Goal: Task Accomplishment & Management: Complete application form

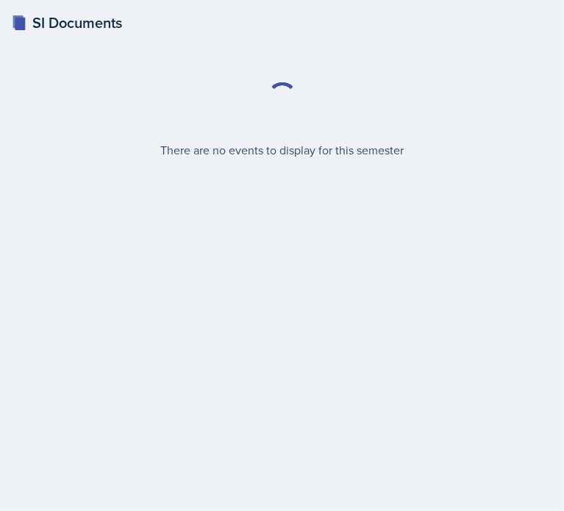
select select "2bed604d-1099-4043-b1bc-2365e8740244"
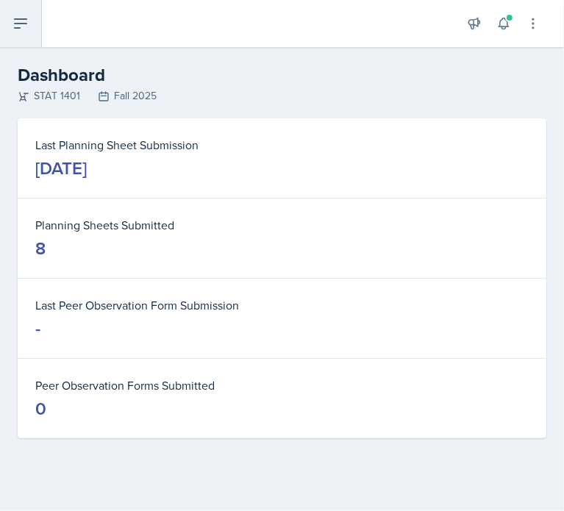
click at [26, 17] on icon at bounding box center [21, 24] width 18 height 18
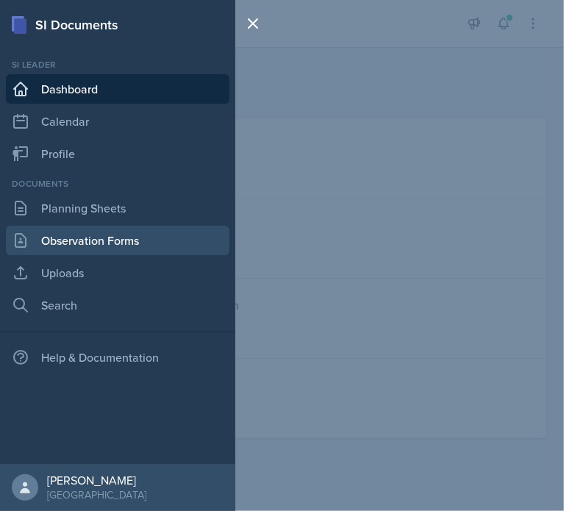
click at [60, 239] on link "Observation Forms" at bounding box center [117, 240] width 223 height 29
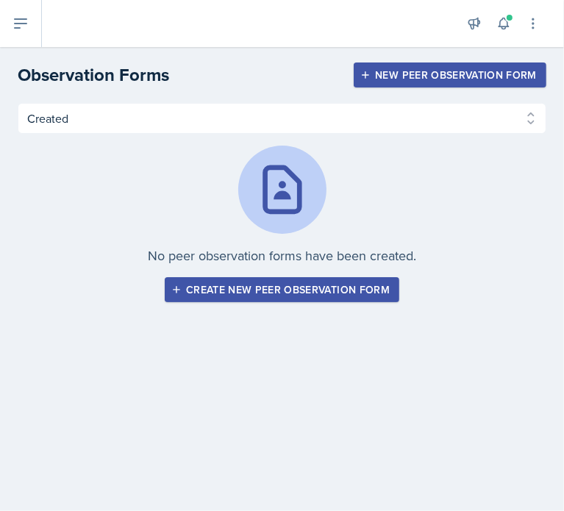
click at [233, 292] on div "Create new peer observation form" at bounding box center [281, 290] width 215 height 12
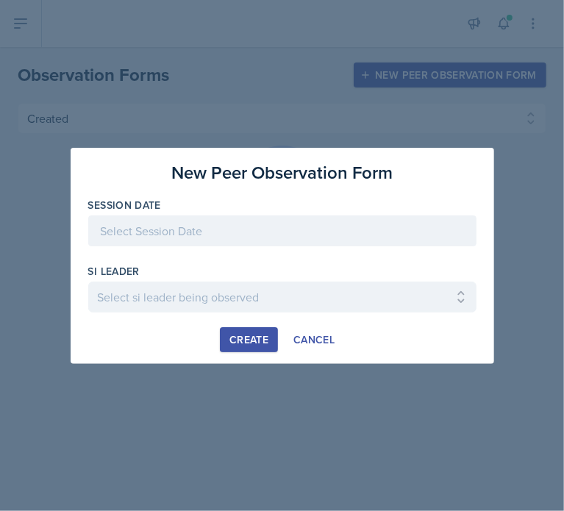
click at [173, 229] on div at bounding box center [282, 230] width 388 height 31
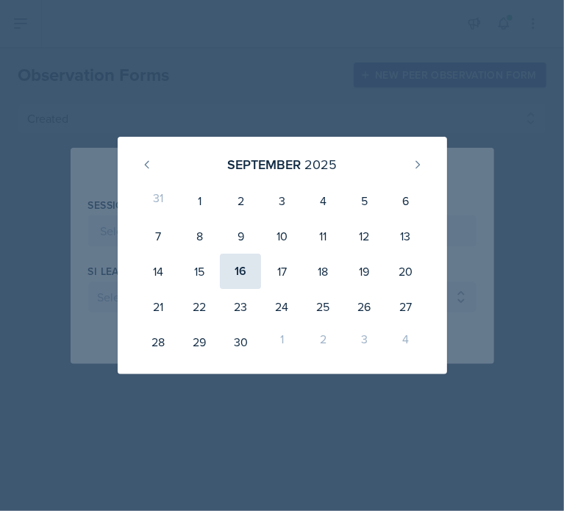
click at [246, 283] on div "16" at bounding box center [240, 271] width 41 height 35
type input "[DATE]"
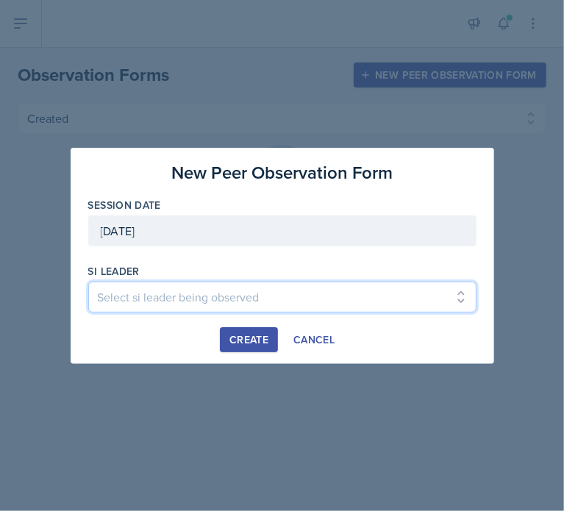
click at [215, 302] on select "Select si leader being observed [PERSON_NAME] / PSYC 2500 / The Phantoms of The…" at bounding box center [282, 297] width 388 height 31
select select "6dffd7ea-8e54-488c-a7a7-4110a68f9068"
click at [88, 282] on select "Select si leader being observed [PERSON_NAME] / PSYC 2500 / The Phantoms of The…" at bounding box center [282, 297] width 388 height 31
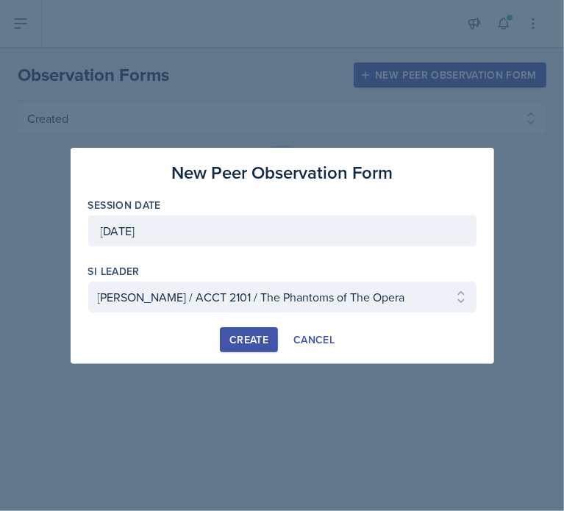
click at [262, 343] on div "Create" at bounding box center [248, 340] width 39 height 12
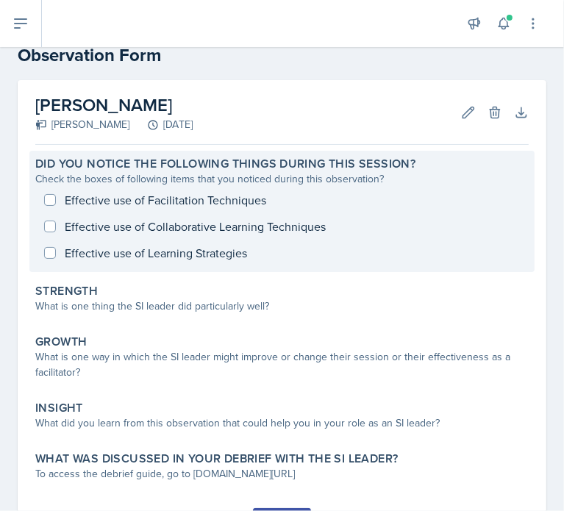
scroll to position [38, 0]
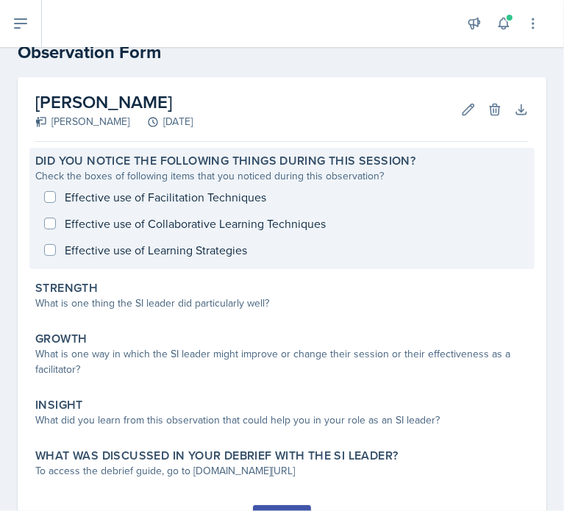
click at [176, 199] on div "Effective use of Facilitation Techniques Effective use of Collaborative Learnin…" at bounding box center [281, 223] width 493 height 79
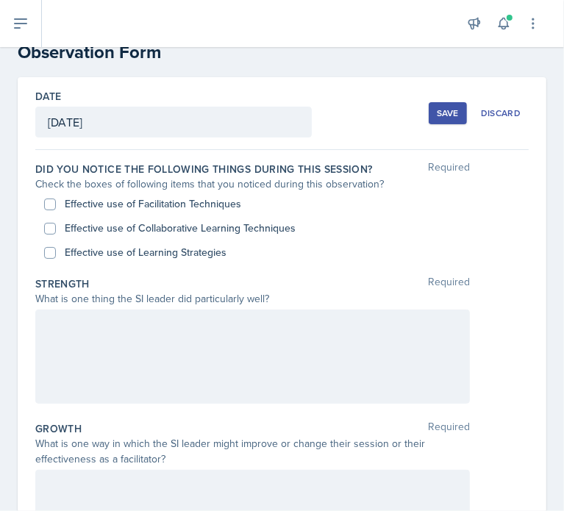
click at [60, 200] on div "Effective use of Facilitation Techniques" at bounding box center [282, 204] width 476 height 24
click at [55, 211] on div "Effective use of Facilitation Techniques" at bounding box center [282, 204] width 476 height 24
click at [50, 200] on input "Effective use of Facilitation Techniques" at bounding box center [50, 204] width 12 height 12
checkbox input "true"
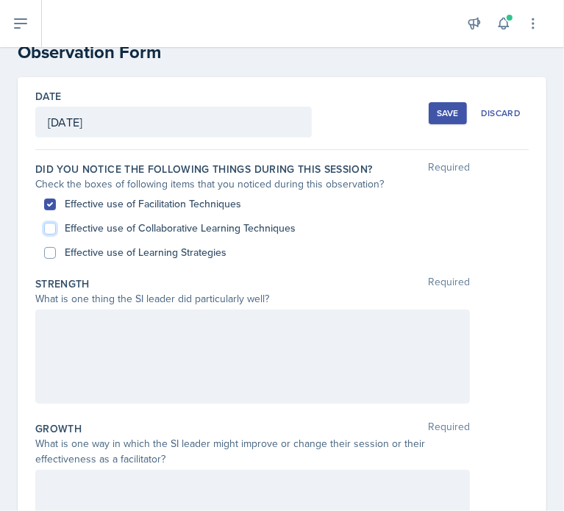
click at [54, 229] on input "Effective use of Collaborative Learning Techniques" at bounding box center [50, 229] width 12 height 12
checkbox input "true"
click at [54, 252] on input "Effective use of Learning Strategies" at bounding box center [50, 253] width 12 height 12
checkbox input "true"
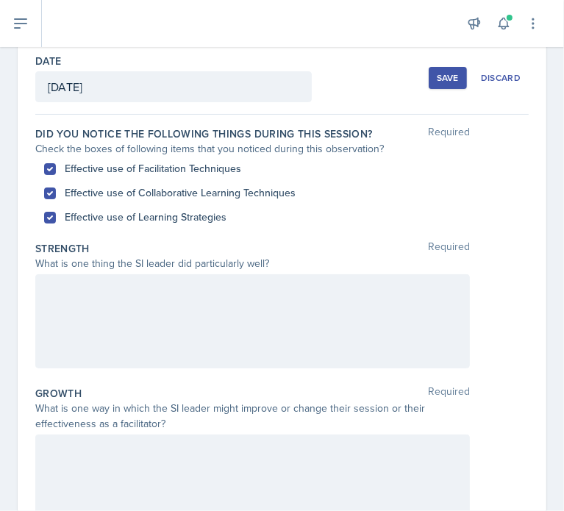
click at [90, 299] on div at bounding box center [252, 321] width 434 height 94
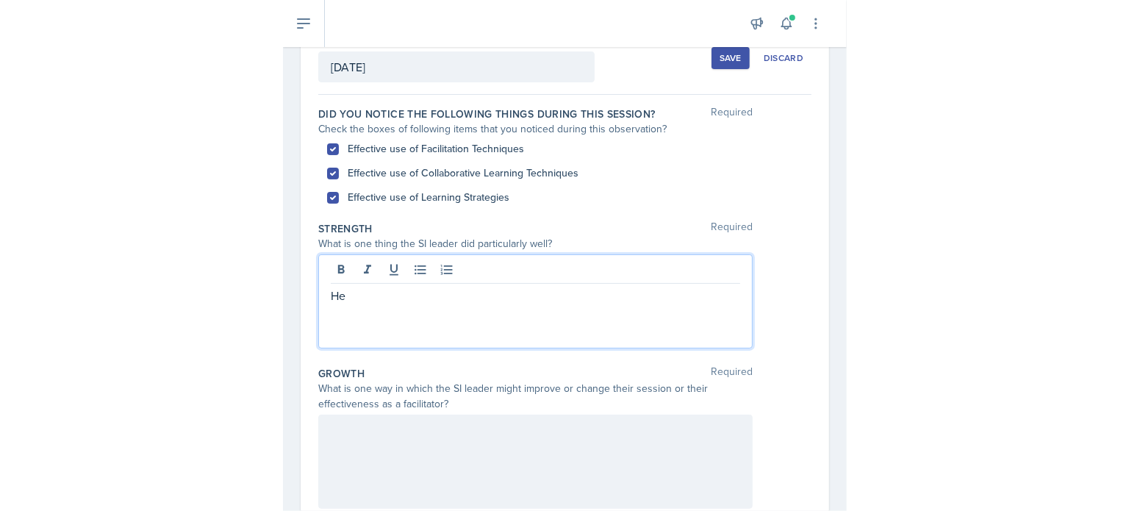
scroll to position [94, 0]
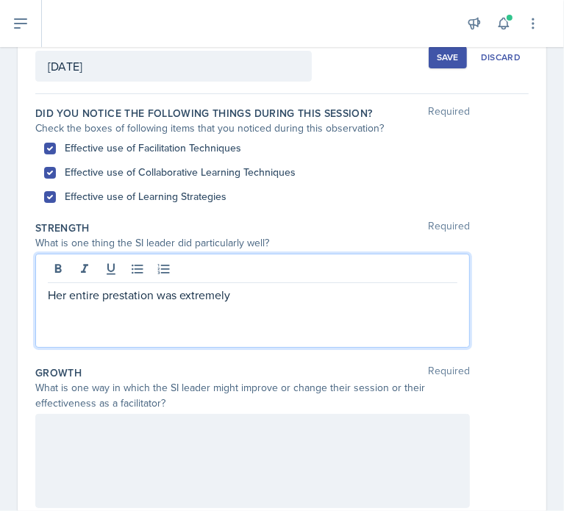
click at [47, 299] on div "Her entire prestation was extremely" at bounding box center [252, 301] width 434 height 94
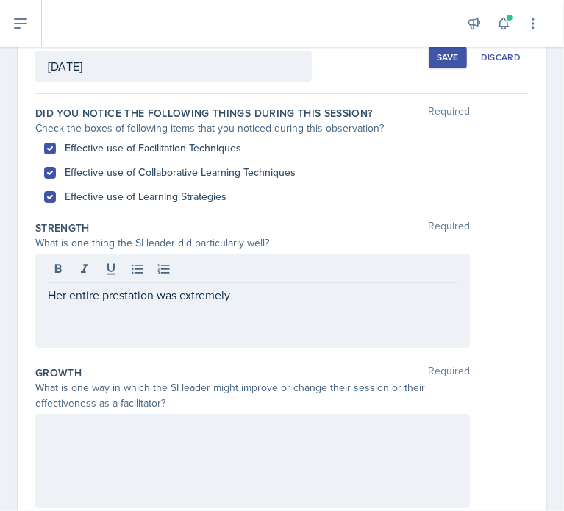
click at [47, 299] on div "Her entire prestation was extremely" at bounding box center [252, 301] width 434 height 94
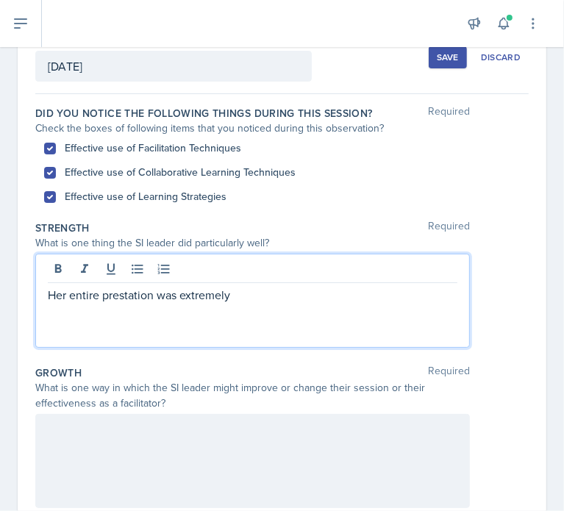
click at [51, 299] on p "Her entire prestation was extremely" at bounding box center [252, 295] width 409 height 18
click at [171, 291] on p "Although no students Her entire prestation was extremely" at bounding box center [252, 295] width 409 height 18
click at [243, 296] on p "Although no students her entire prestation was extremely" at bounding box center [252, 295] width 409 height 18
click at [342, 298] on p "Although no students her entire session was extremely" at bounding box center [252, 295] width 409 height 18
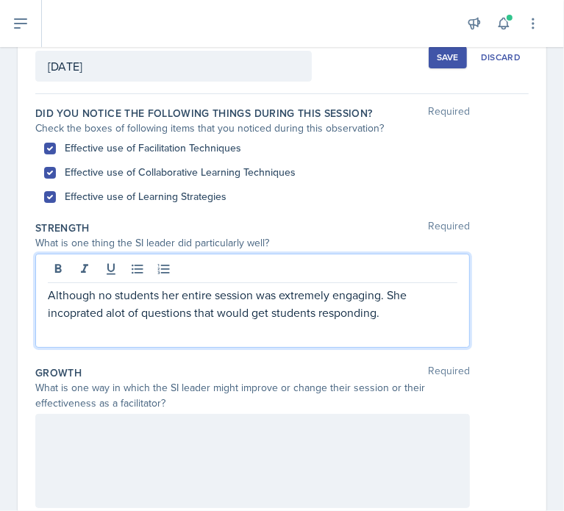
click at [82, 315] on p "Although no students her entire session was extremely engaging. She incoprated …" at bounding box center [252, 303] width 409 height 35
click at [85, 311] on p "Although no students her entire session was extremely engaging. She incoprated …" at bounding box center [252, 303] width 409 height 35
click at [83, 311] on p "Although no students her entire session was extremely engaging. She incoprated …" at bounding box center [252, 303] width 409 height 35
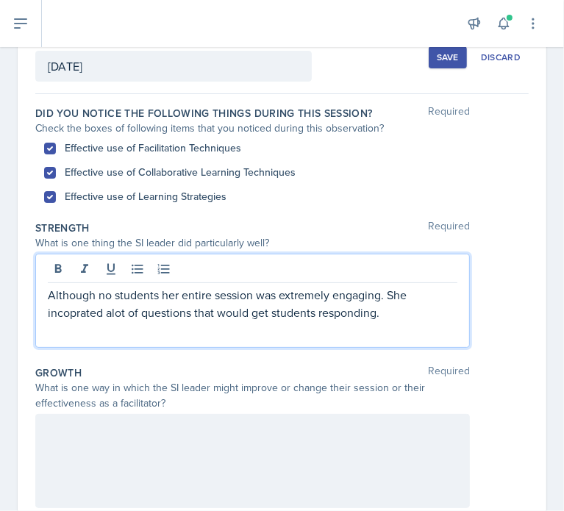
click at [163, 305] on p "Although no students her entire session was extremely engaging. She incoprated …" at bounding box center [252, 303] width 409 height 35
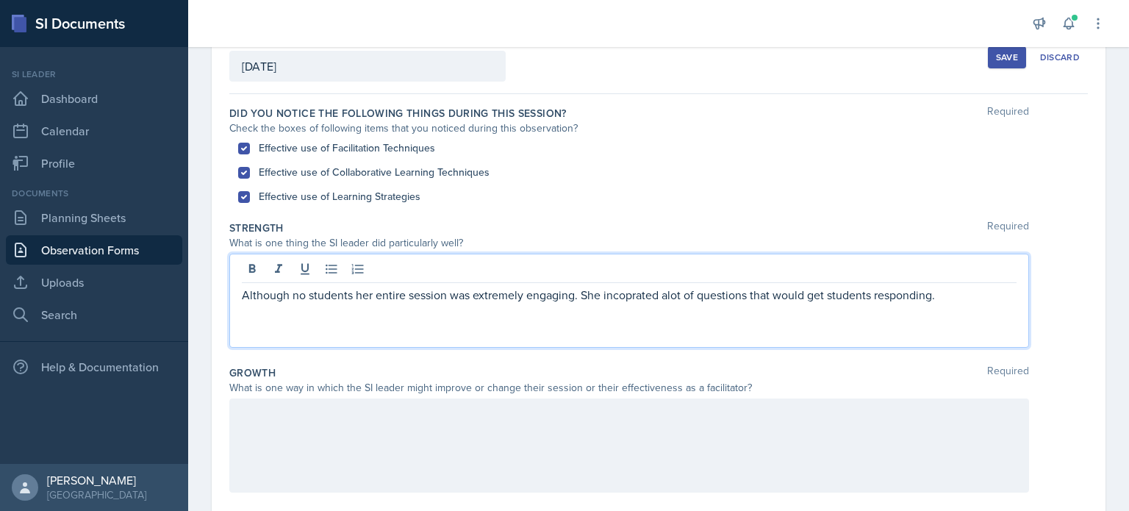
click at [563, 296] on p "Although no students her entire session was extremely engaging. She incoprated …" at bounding box center [629, 295] width 775 height 18
click at [563, 303] on div "Although no students her entire session was extremely engaging. She incoprated …" at bounding box center [629, 301] width 800 height 94
click at [563, 296] on p "Although no students her entire session was extremely engaging. She incoprated …" at bounding box center [629, 295] width 775 height 18
click at [563, 291] on p "Although no students her entire session was extremely engaging. She incoprated …" at bounding box center [629, 295] width 775 height 18
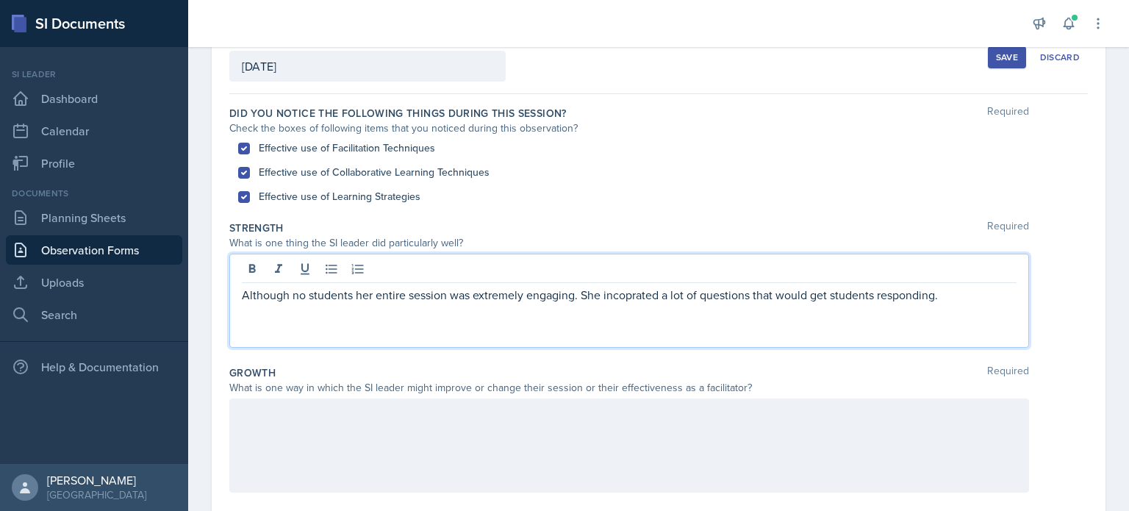
click at [563, 290] on p "Although no students her entire session was extremely engaging. She incoprated …" at bounding box center [629, 295] width 775 height 18
click at [563, 309] on div "Although no students her entire session was extremely engaging. She incorparate…" at bounding box center [629, 301] width 800 height 94
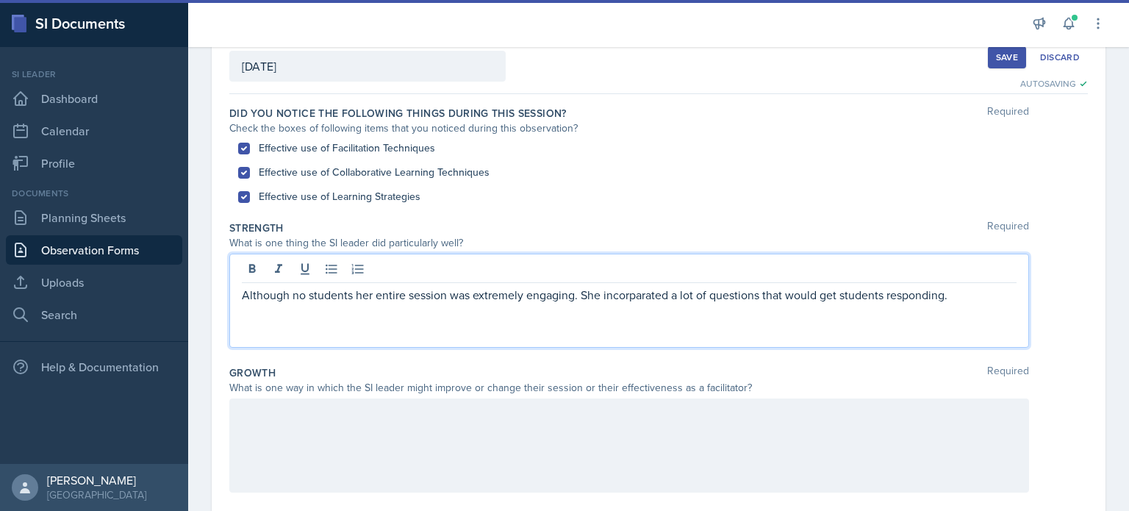
click at [563, 298] on p "Although no students her entire session was extremely engaging. She incorparate…" at bounding box center [629, 295] width 775 height 18
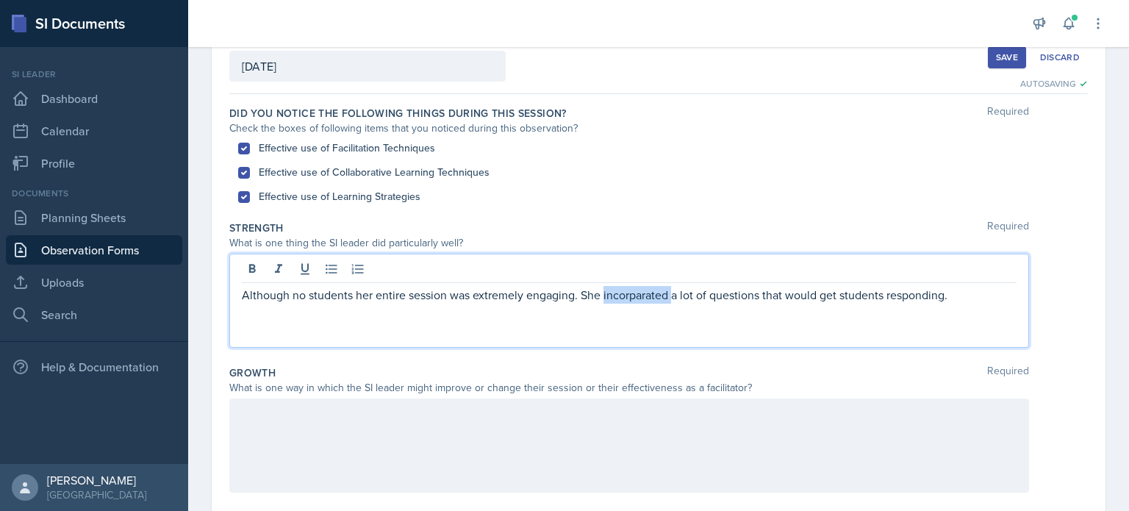
click at [563, 298] on p "Although no students her entire session was extremely engaging. She incorparate…" at bounding box center [629, 295] width 775 height 18
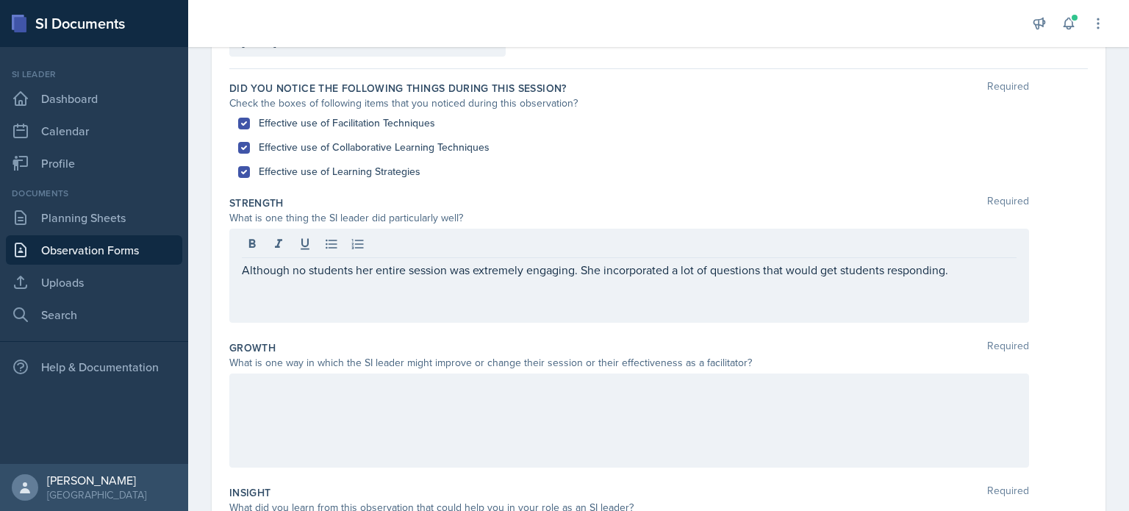
click at [563, 409] on div at bounding box center [629, 420] width 800 height 94
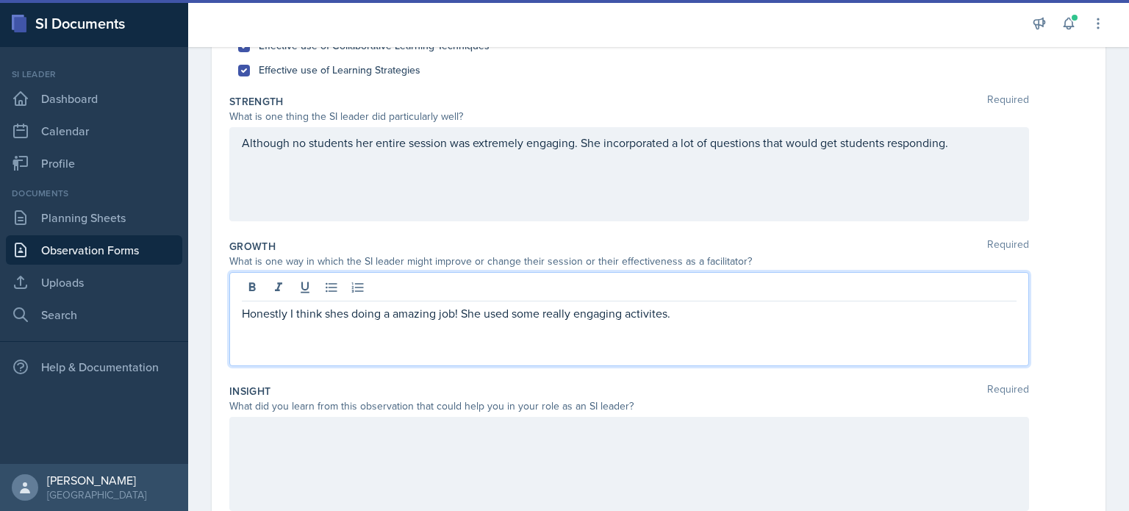
scroll to position [228, 0]
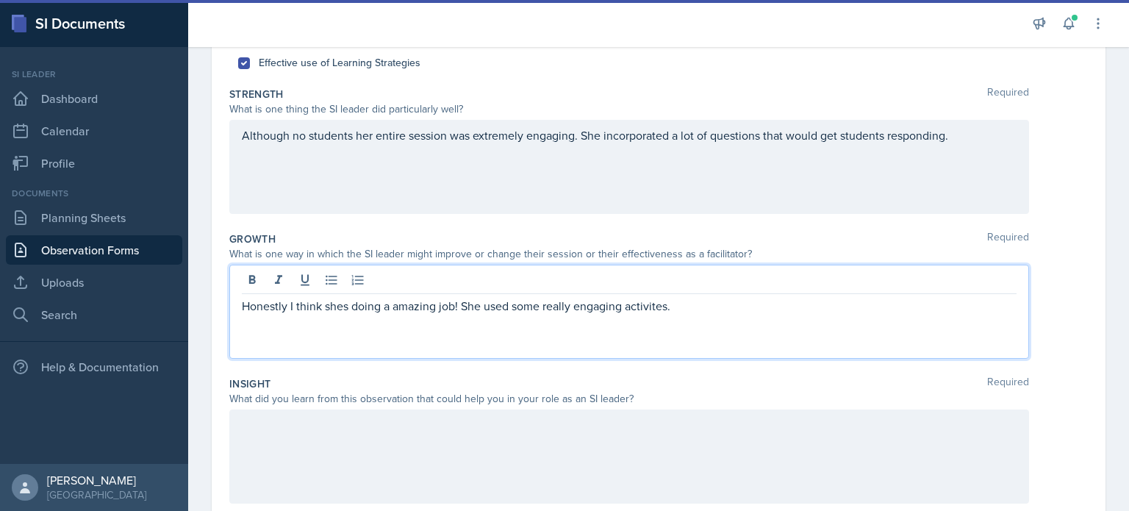
click at [563, 307] on p "Honestly I think shes doing a amazing job! She used some really engaging activi…" at bounding box center [629, 306] width 775 height 18
click at [563, 302] on p "Honestly I think shes doing a amazing job! She used some really engaging activi…" at bounding box center [629, 306] width 775 height 18
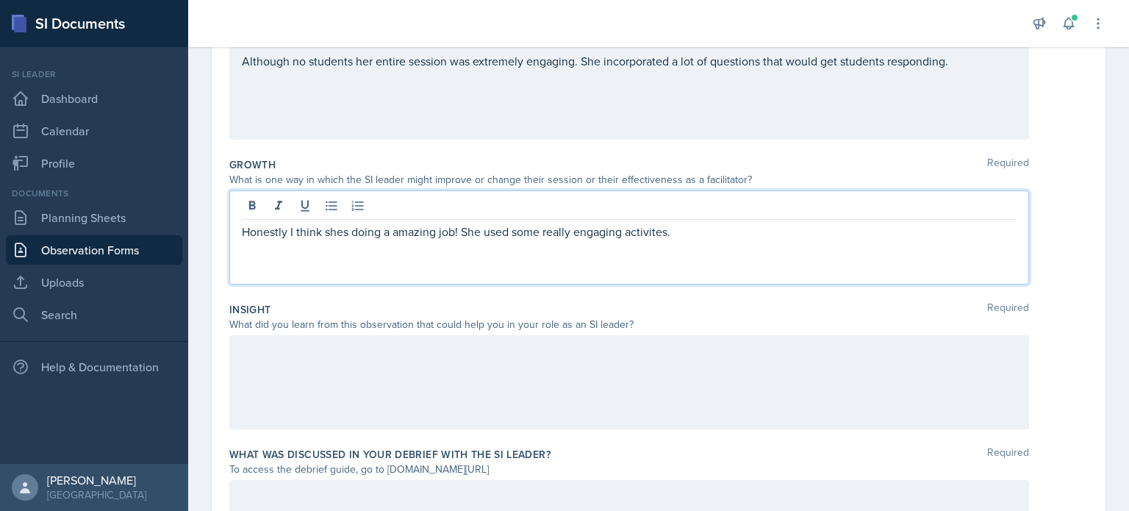
scroll to position [301, 0]
click at [563, 240] on p "Honestly I think shes doing a amazing job! She used some really engaging activi…" at bounding box center [629, 232] width 775 height 18
click at [563, 223] on p "Honestly I think shes doing a amazing job! She used some really engaging activi…" at bounding box center [629, 232] width 775 height 18
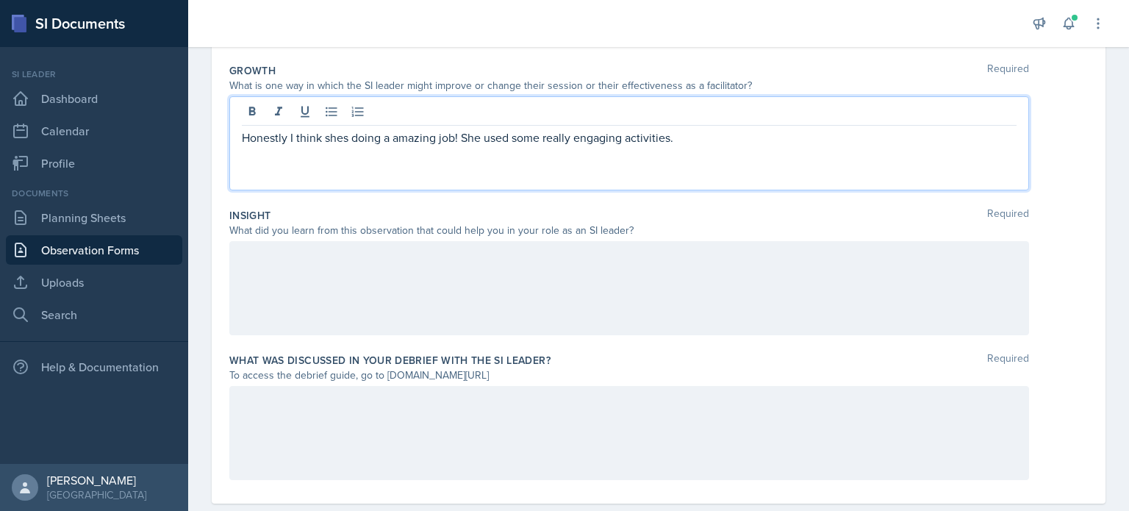
scroll to position [422, 0]
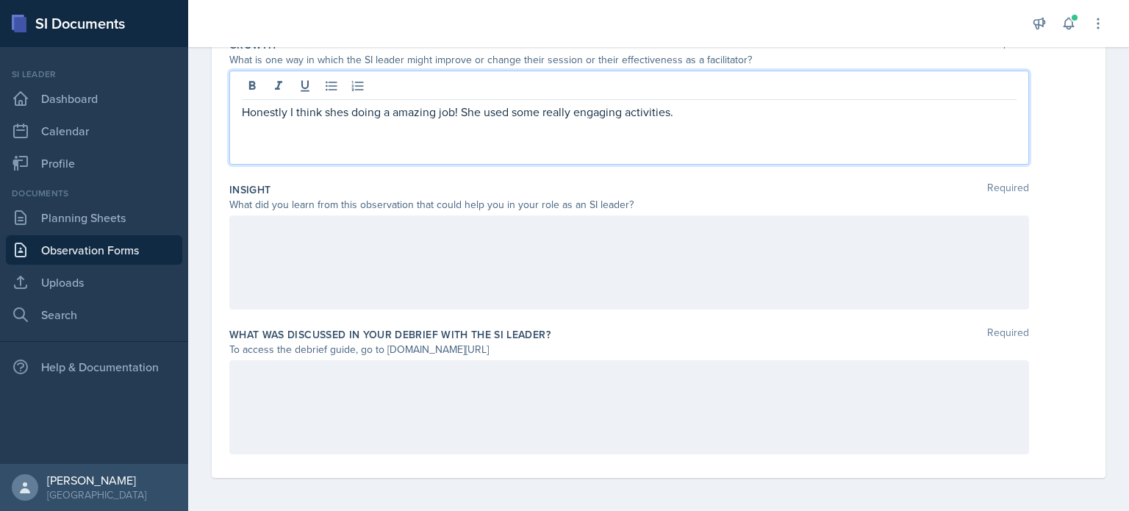
click at [563, 264] on div at bounding box center [629, 262] width 800 height 94
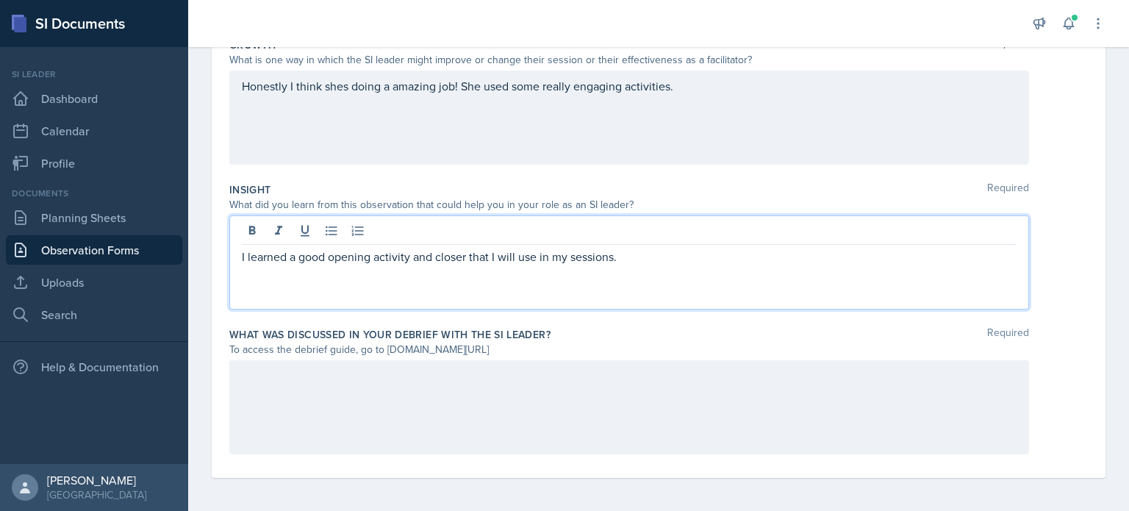
scroll to position [423, 0]
click at [563, 396] on div at bounding box center [629, 406] width 800 height 94
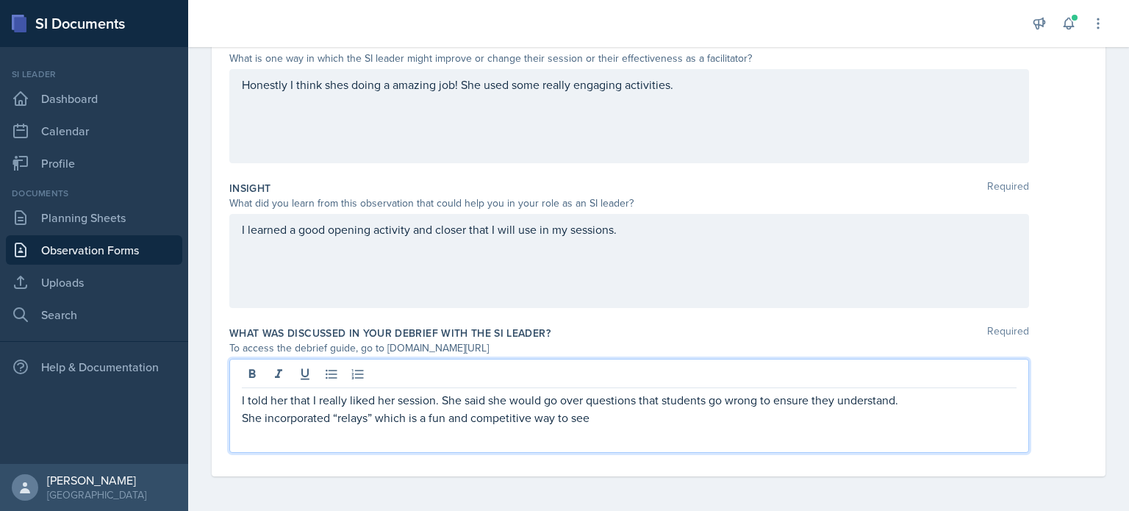
click at [452, 398] on p "I told her that I really liked her session. She said she would go over question…" at bounding box center [629, 400] width 775 height 18
click at [563, 398] on p "I told her that I really liked her session. I told her I like that said she wou…" at bounding box center [629, 400] width 775 height 18
click at [563, 400] on p "I told her that I really liked her session. I told her I like that said she wou…" at bounding box center [629, 400] width 775 height 18
click at [563, 401] on p "I told her that I really liked her session. I told her I like that said she wou…" at bounding box center [629, 400] width 775 height 18
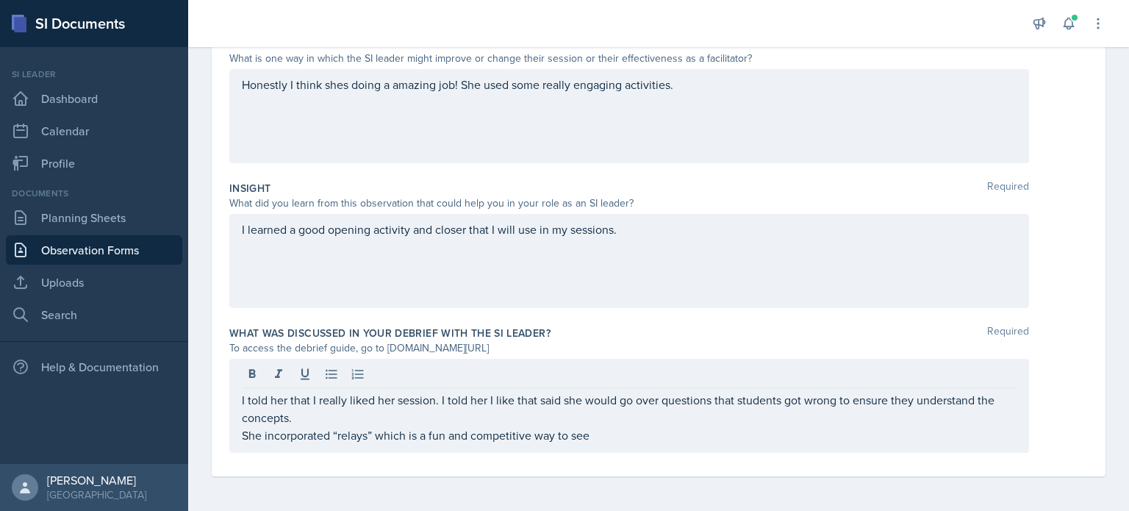
click at [239, 436] on div "I told her that I really liked her session. I told her I like that said she wou…" at bounding box center [629, 406] width 800 height 94
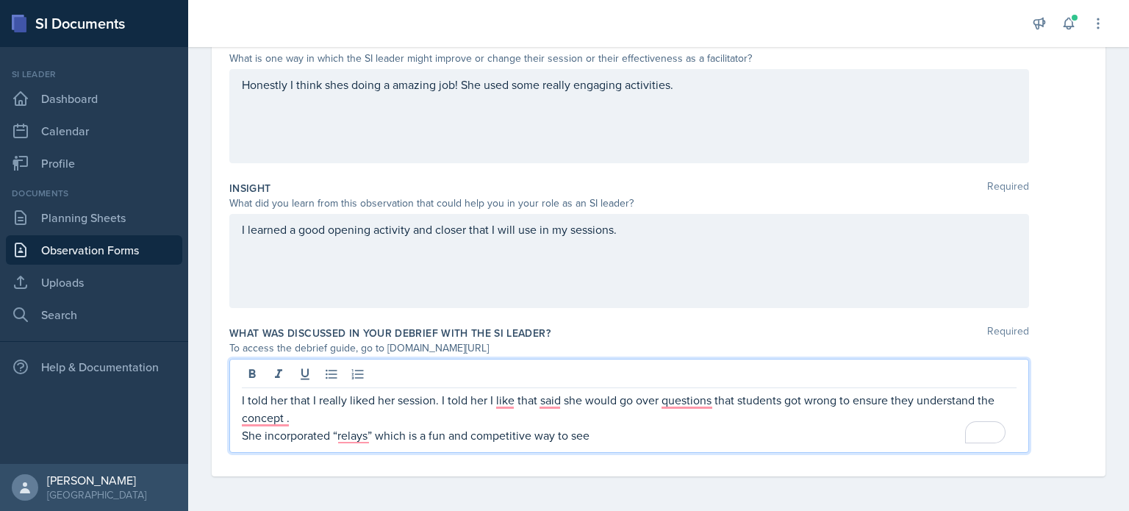
click at [242, 435] on p "She incorporated “relays” which is a fun and competitive way to see" at bounding box center [629, 435] width 775 height 18
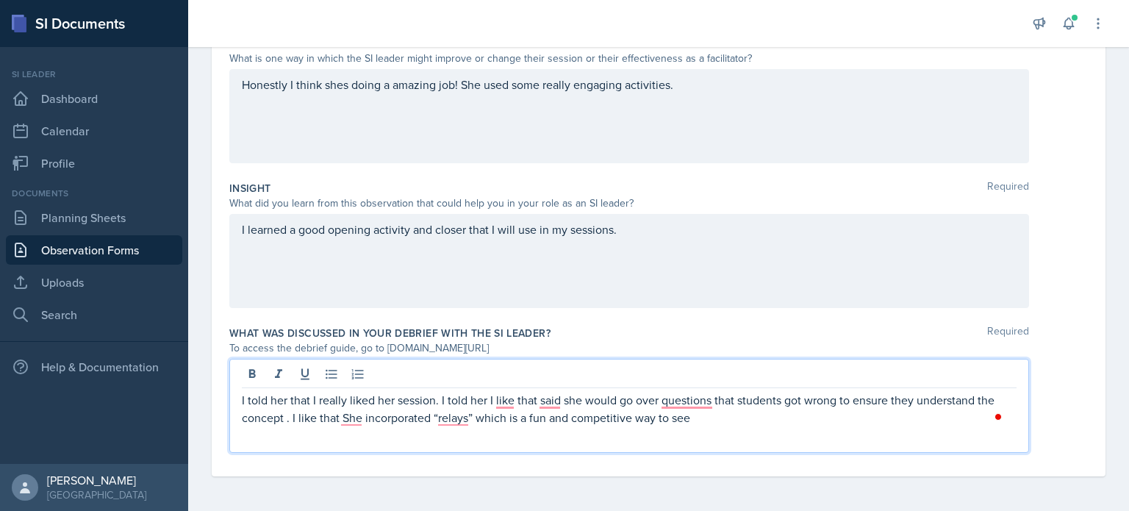
click at [349, 417] on p "I told her that I really liked her session. I told her I like that said she wou…" at bounding box center [629, 408] width 775 height 35
click at [563, 421] on p "I told her that I really liked her session. I told her I like that said she wou…" at bounding box center [629, 408] width 775 height 35
click at [563, 401] on p "I told her that I really liked her session. I told her I liked that, and she wo…" at bounding box center [629, 408] width 775 height 35
click at [563, 402] on p "I told her that I really liked her session. I told her I liked that she would g…" at bounding box center [629, 408] width 775 height 35
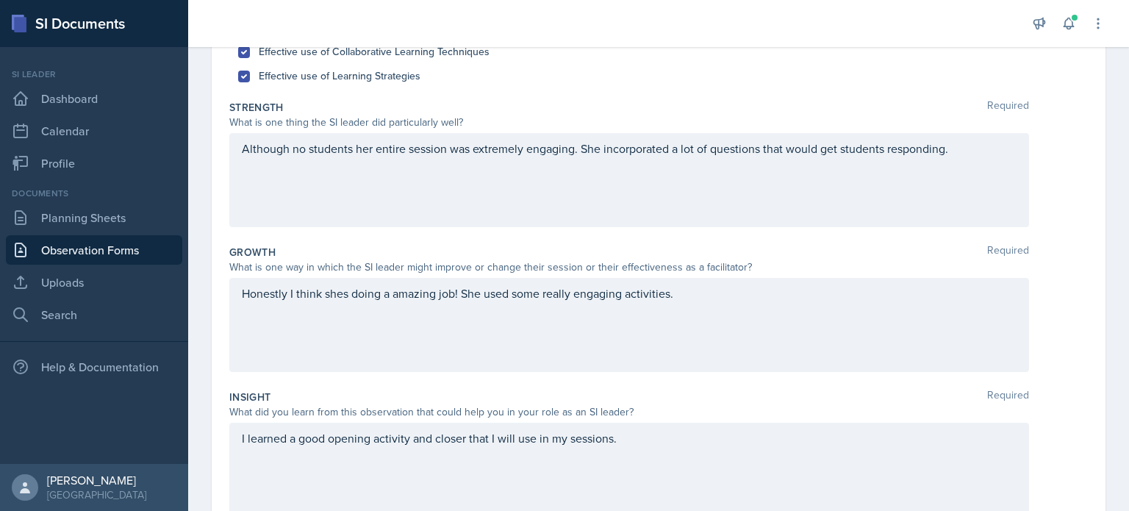
scroll to position [204, 0]
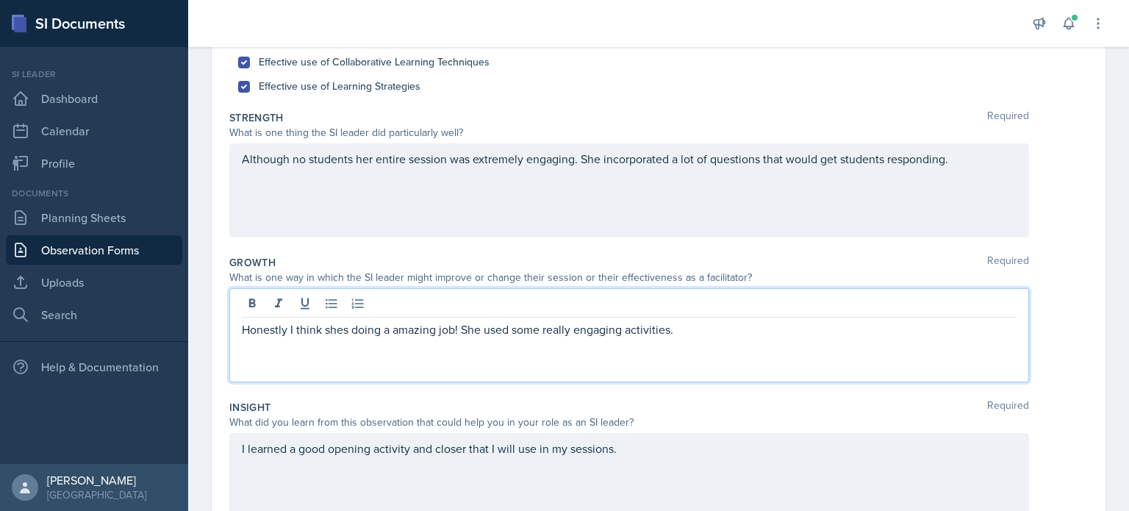
click at [331, 303] on div "Honestly I think shes doing a amazing job! She used some really engaging activi…" at bounding box center [629, 335] width 800 height 94
click at [344, 329] on p "Honestly I think shes doing a amazing job! She used some really engaging activi…" at bounding box center [629, 329] width 775 height 18
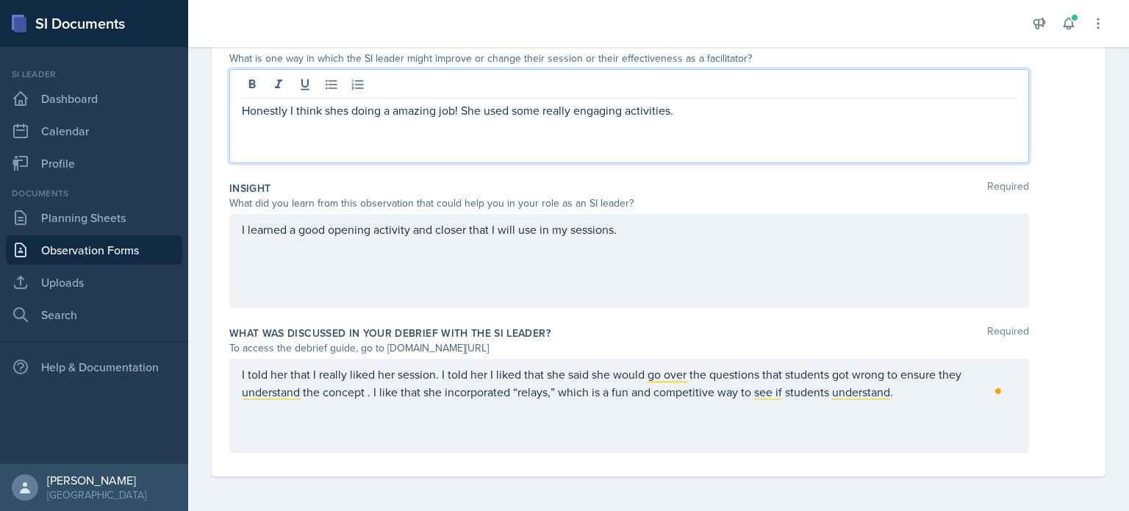
scroll to position [0, 0]
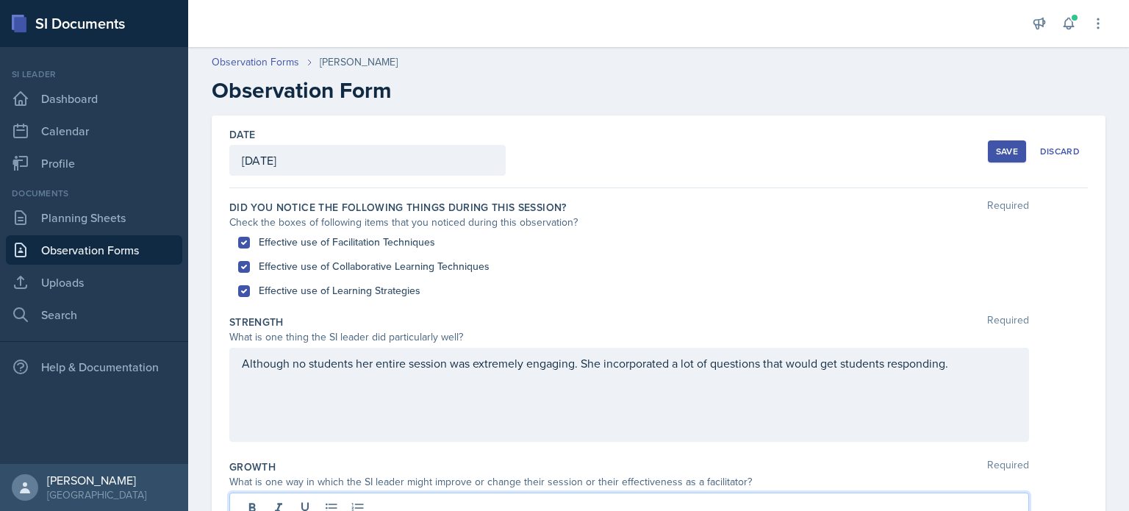
click at [563, 150] on div "Save" at bounding box center [1007, 152] width 22 height 12
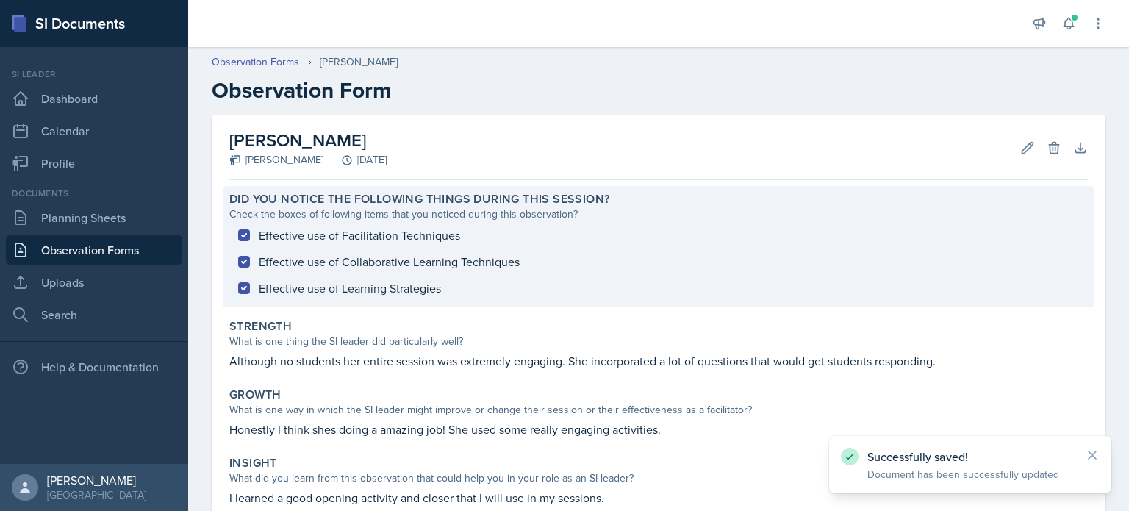
scroll to position [182, 0]
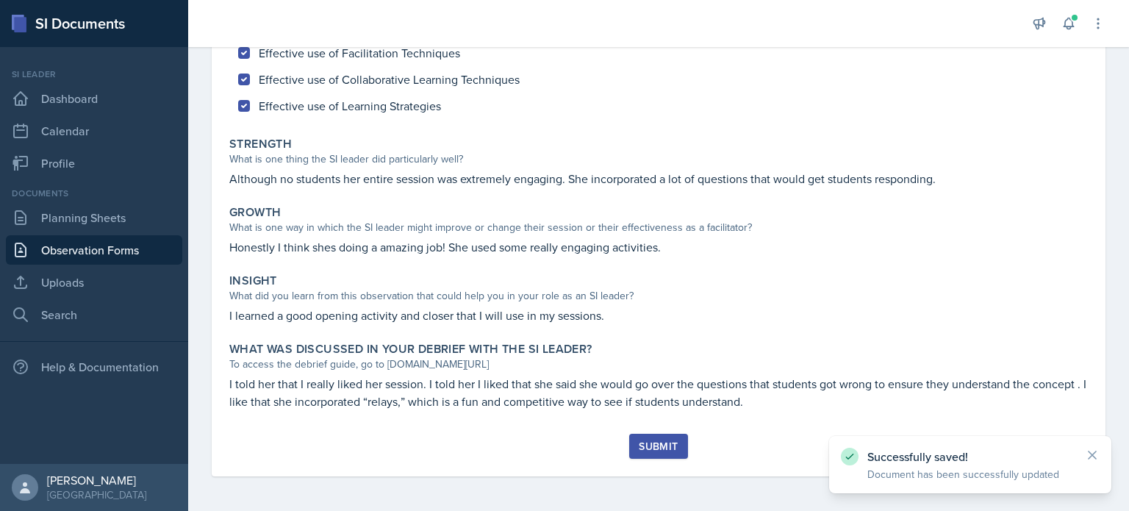
click at [563, 448] on div "Submit" at bounding box center [658, 446] width 39 height 12
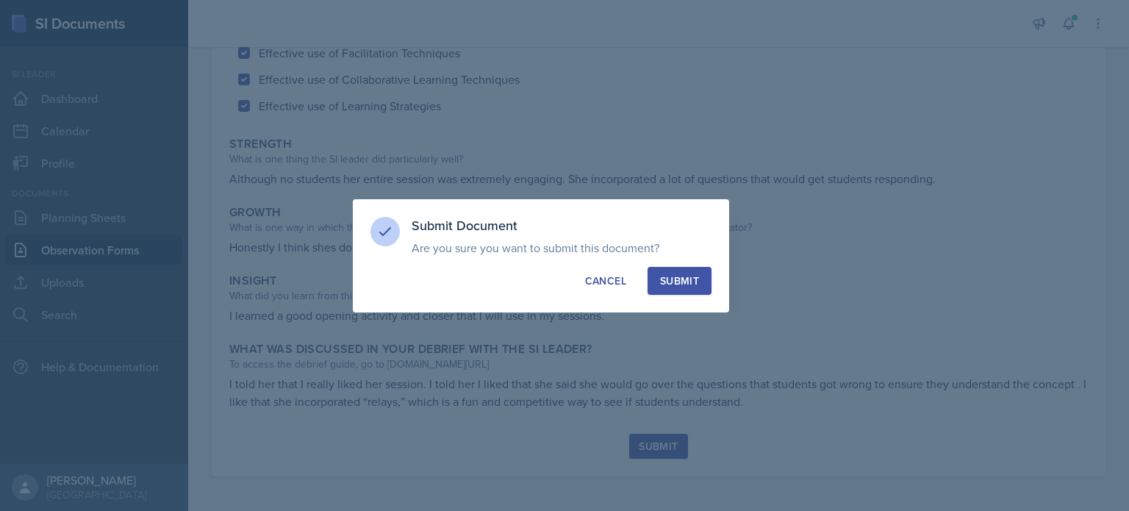
click at [563, 285] on div "Submit" at bounding box center [679, 280] width 39 height 15
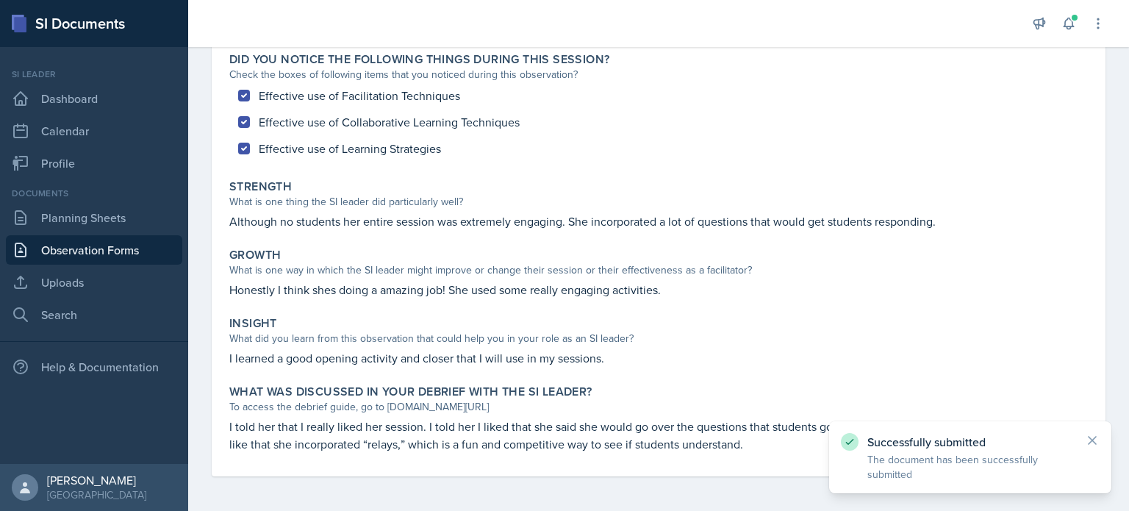
scroll to position [0, 0]
